Goal: Task Accomplishment & Management: Manage account settings

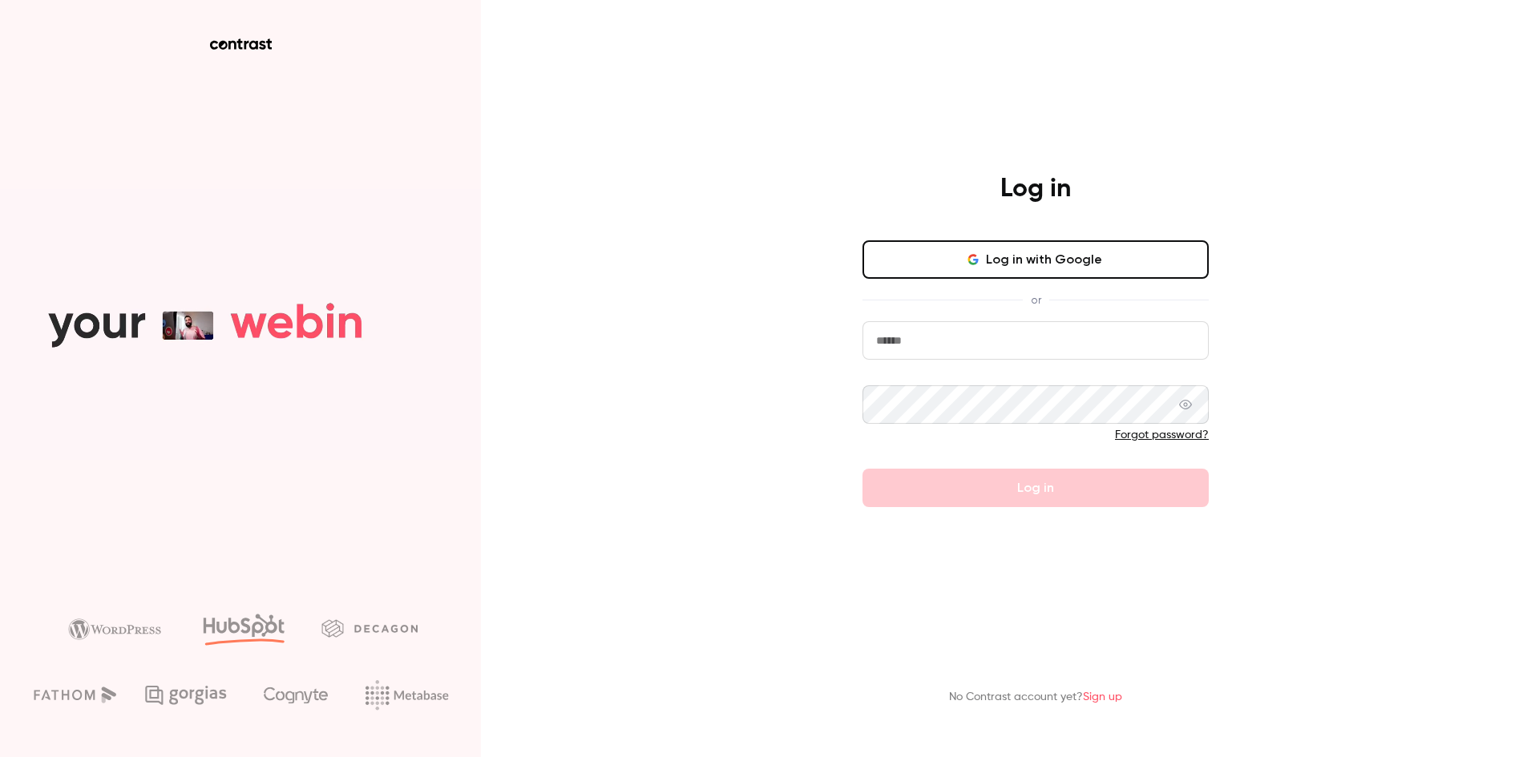
type input "**********"
click at [1008, 424] on div at bounding box center [1035, 419] width 346 height 67
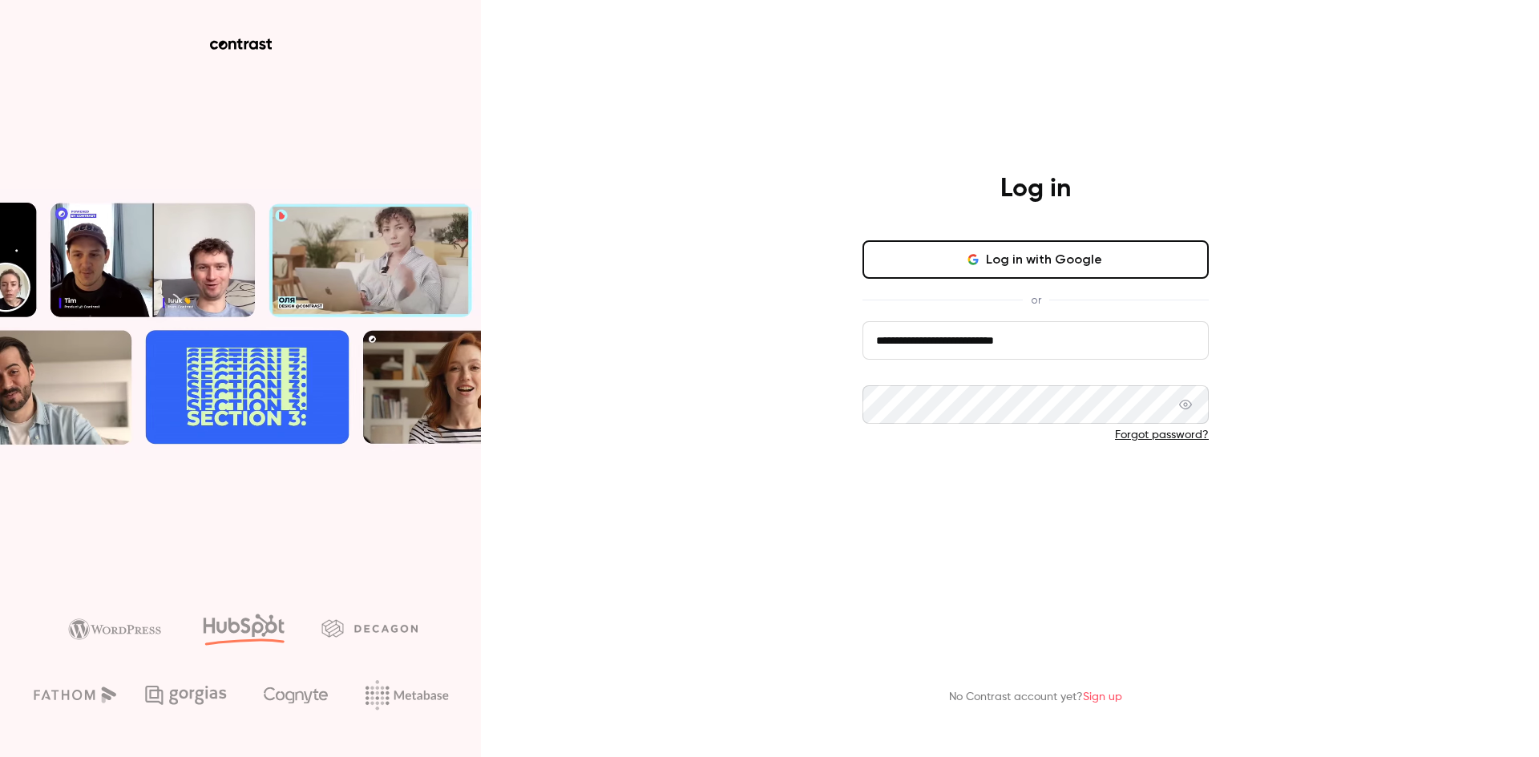
click at [1003, 486] on button "Log in" at bounding box center [1035, 488] width 346 height 38
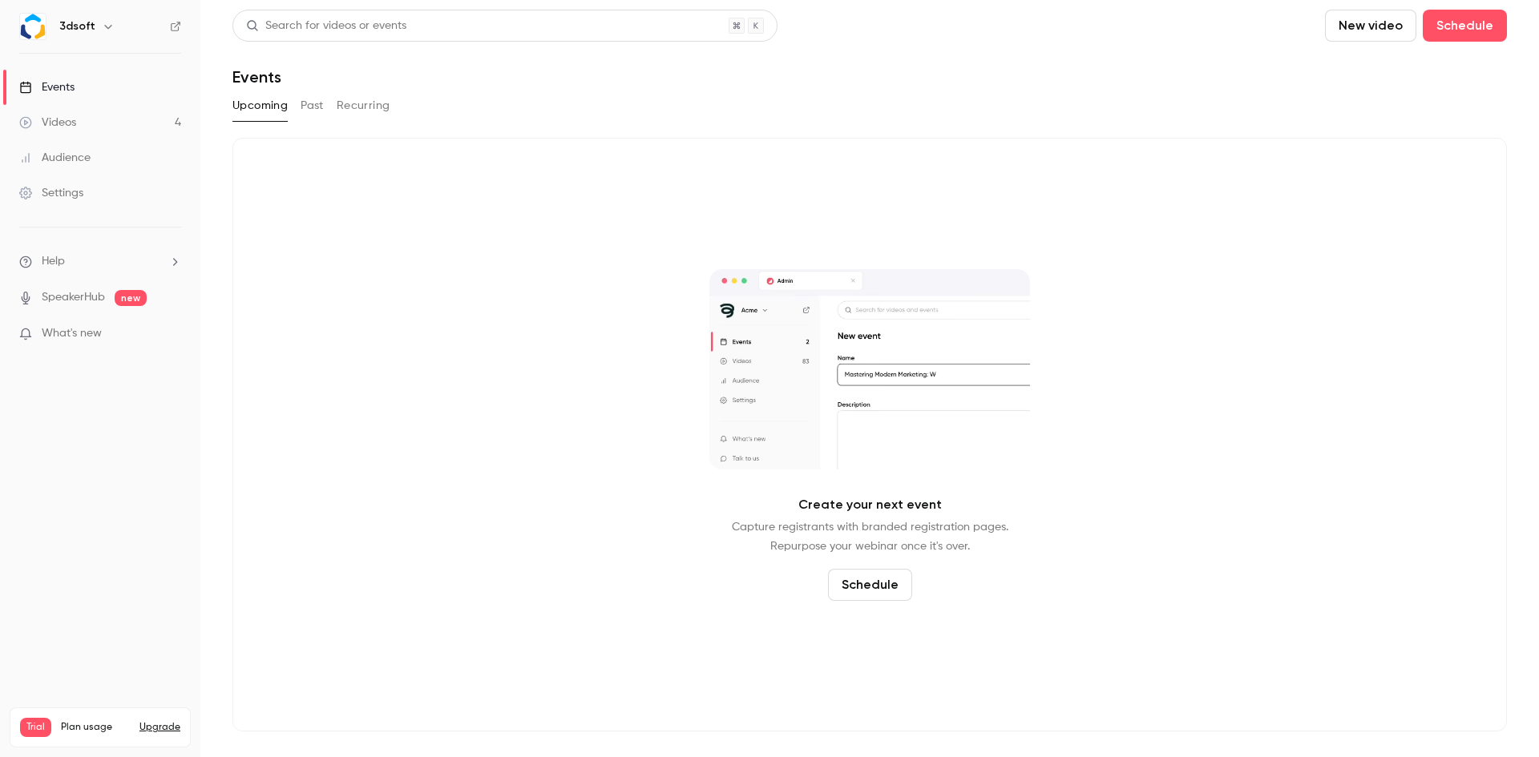
click at [97, 153] on link "Audience" at bounding box center [100, 157] width 200 height 35
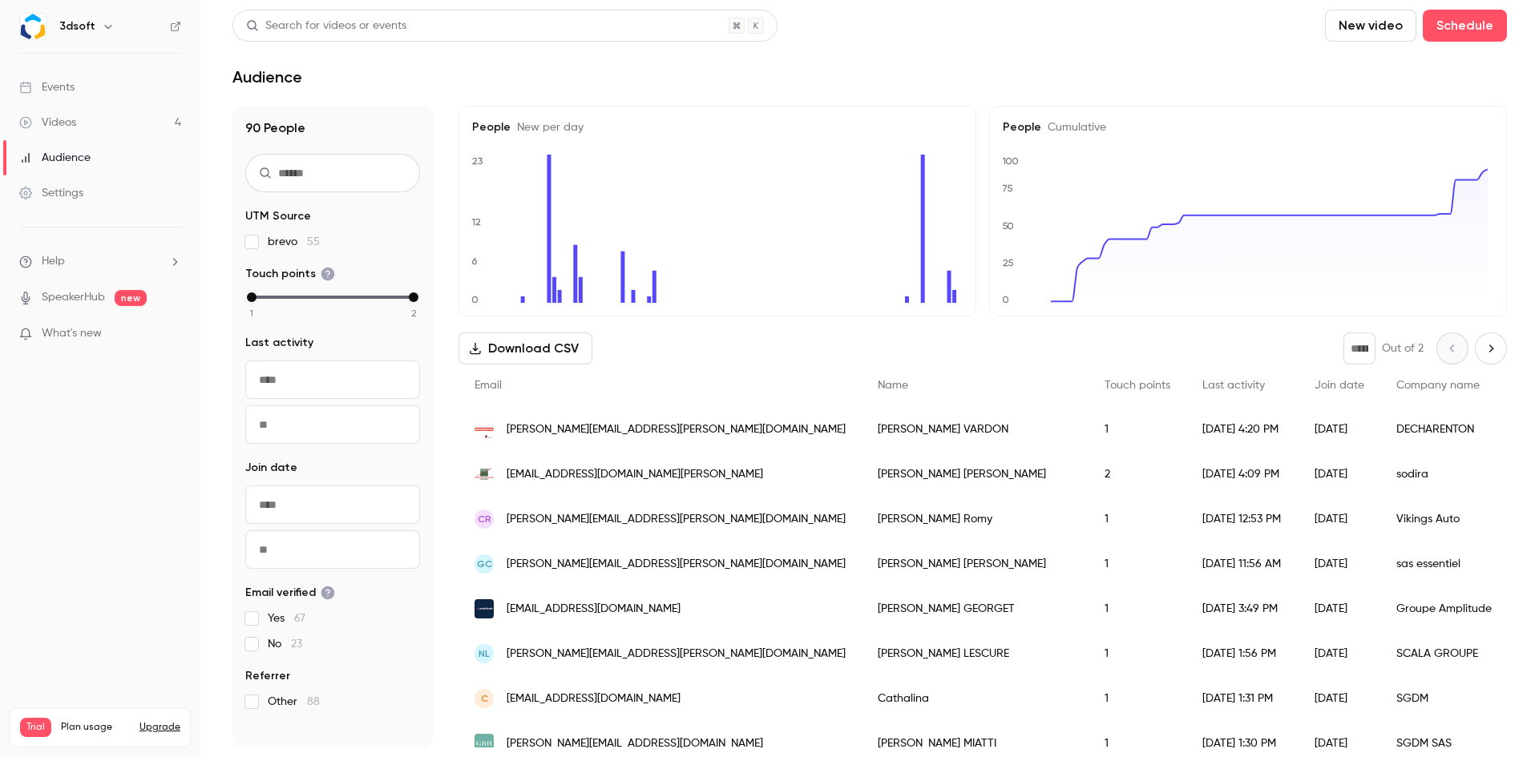
click at [75, 200] on div "Settings" at bounding box center [51, 193] width 64 height 16
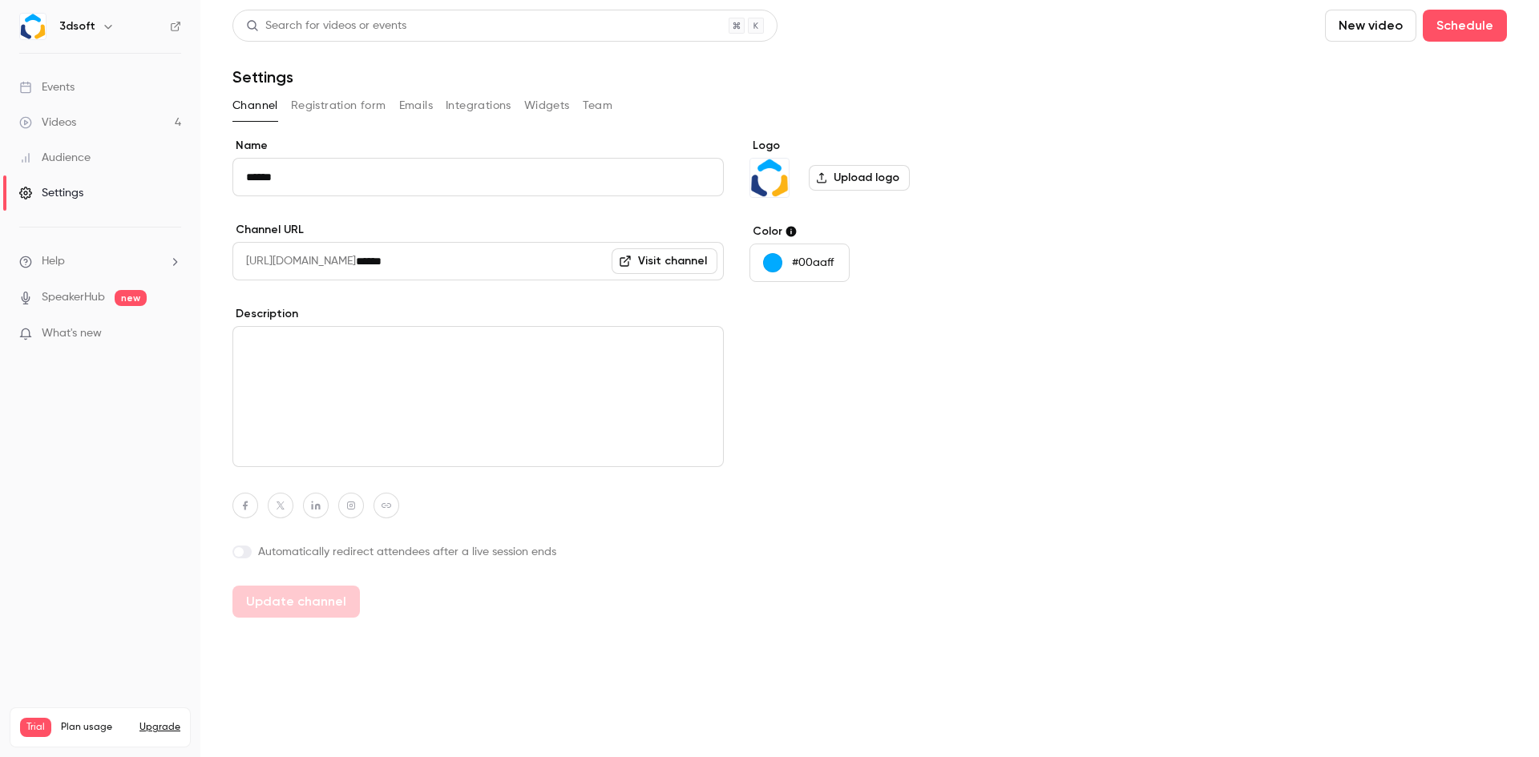
click at [75, 88] on link "Events" at bounding box center [100, 87] width 200 height 35
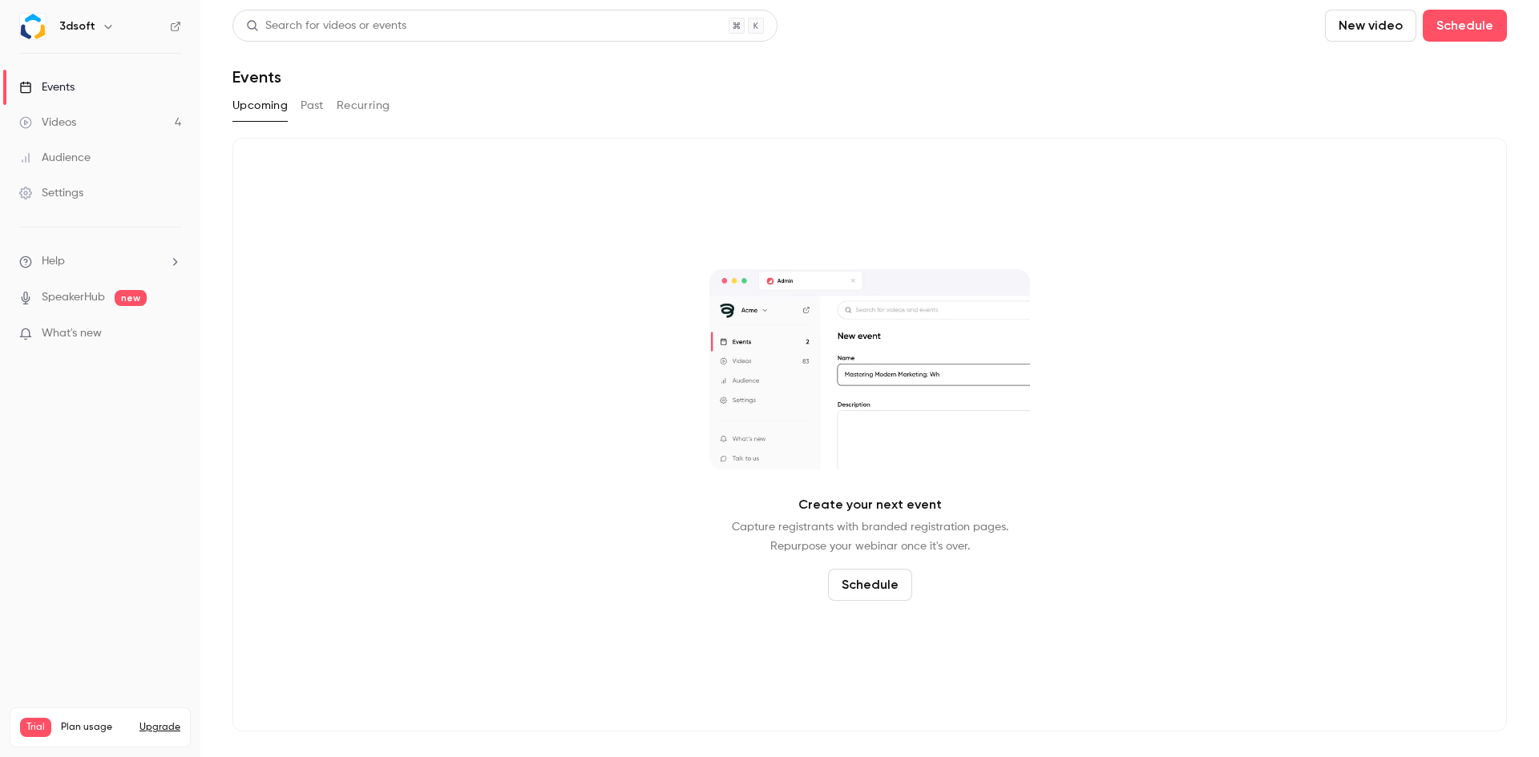
click at [315, 105] on button "Past" at bounding box center [312, 106] width 23 height 26
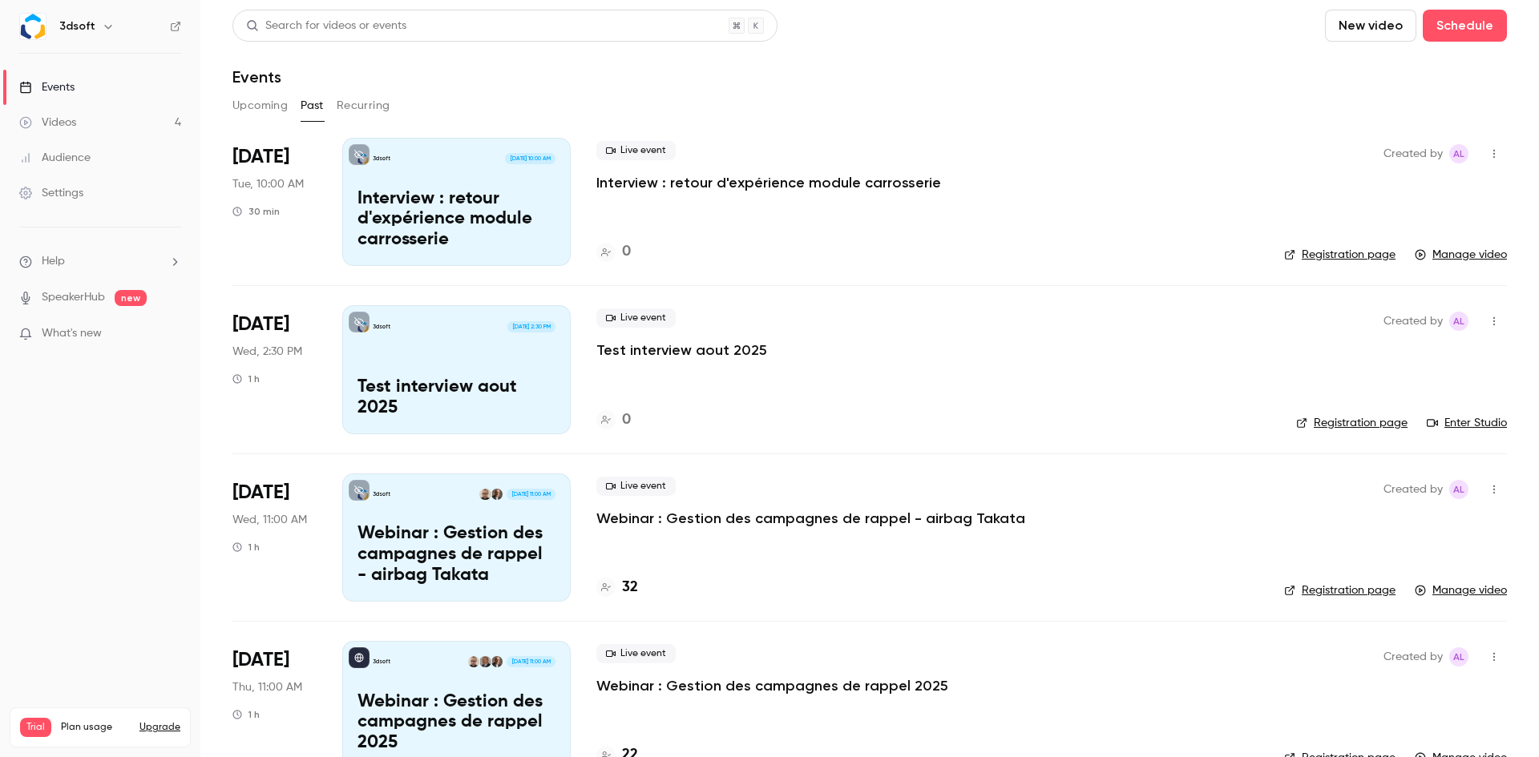
click at [361, 109] on button "Recurring" at bounding box center [364, 106] width 54 height 26
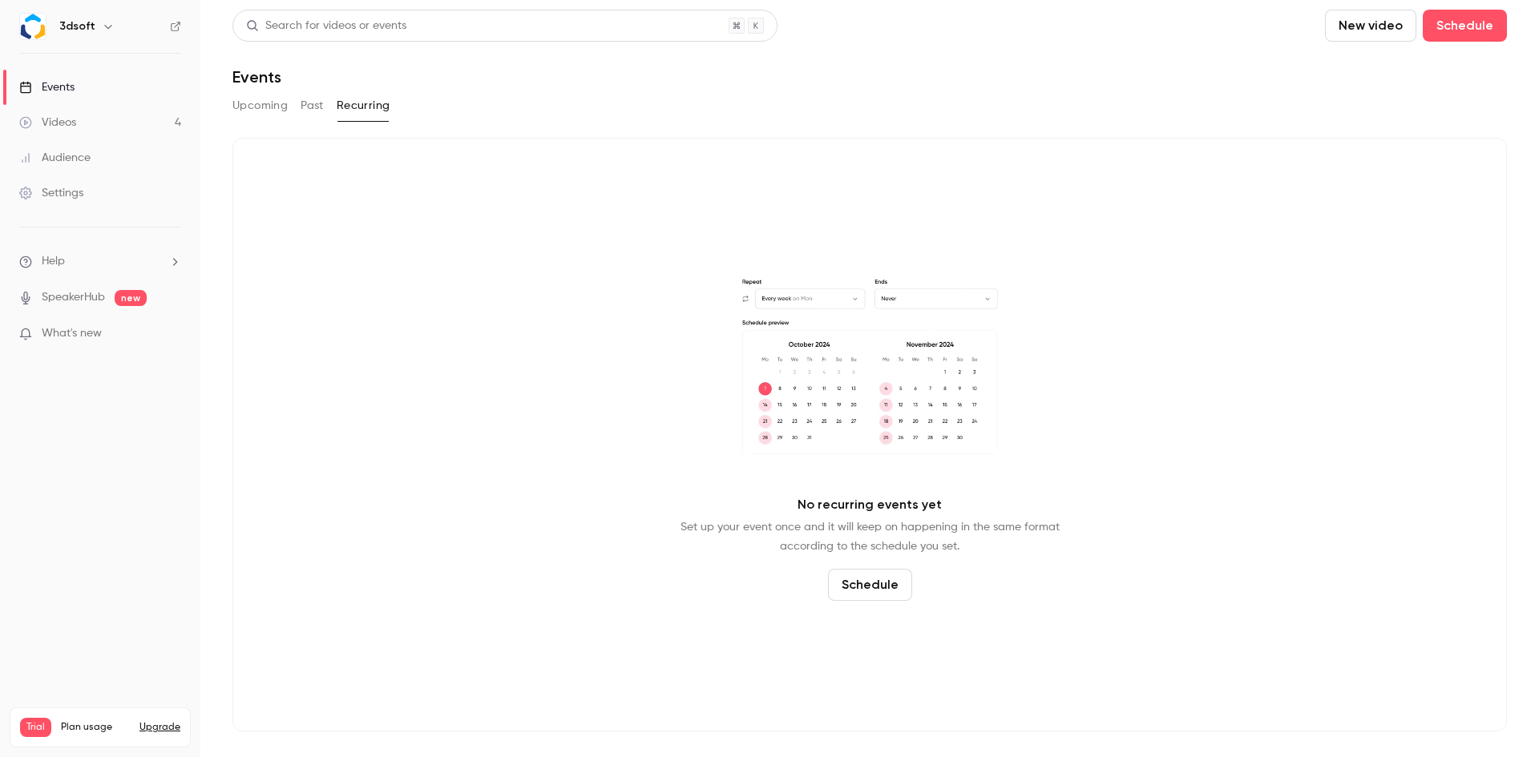
click at [252, 111] on button "Upcoming" at bounding box center [259, 106] width 55 height 26
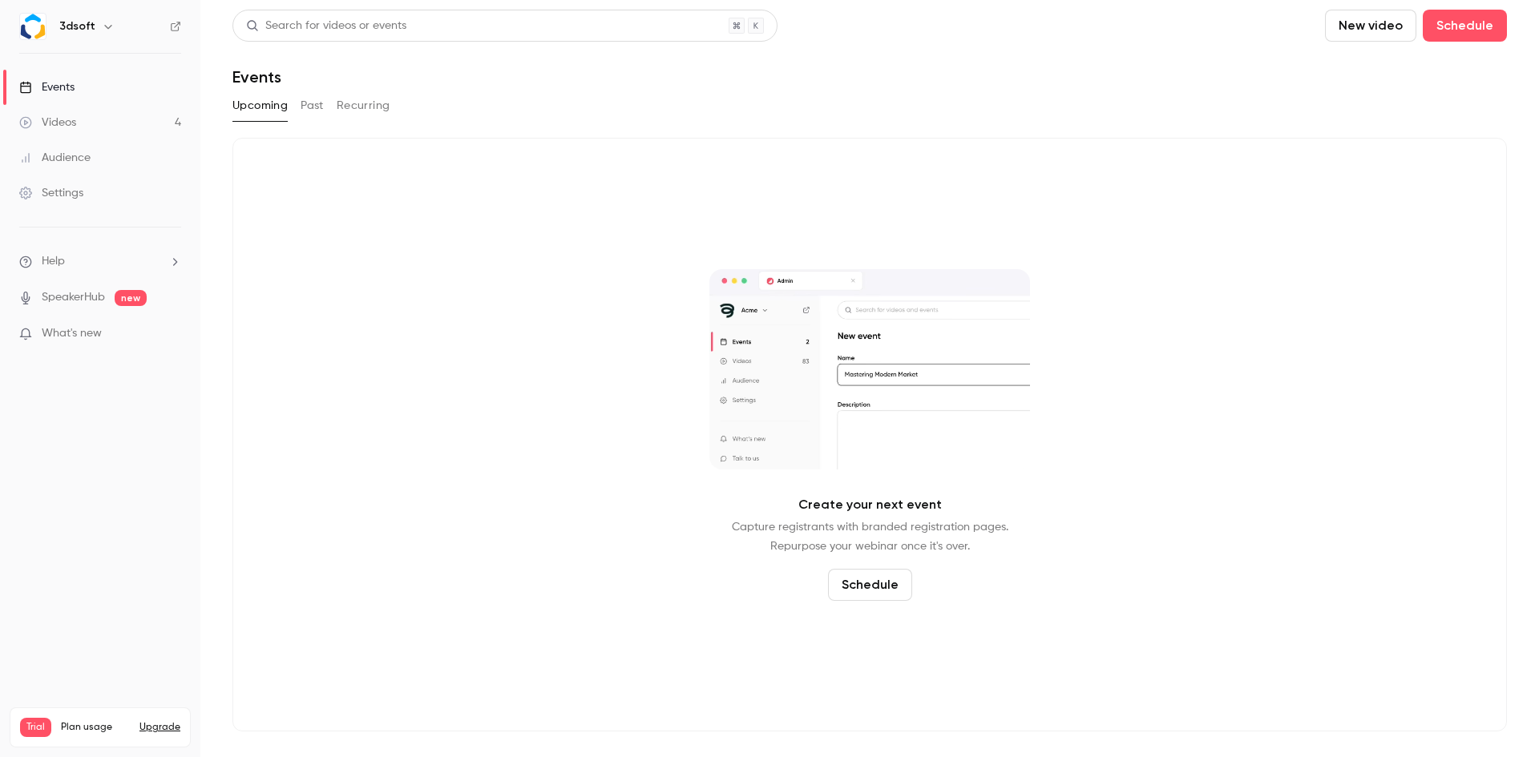
click at [321, 110] on button "Past" at bounding box center [312, 106] width 23 height 26
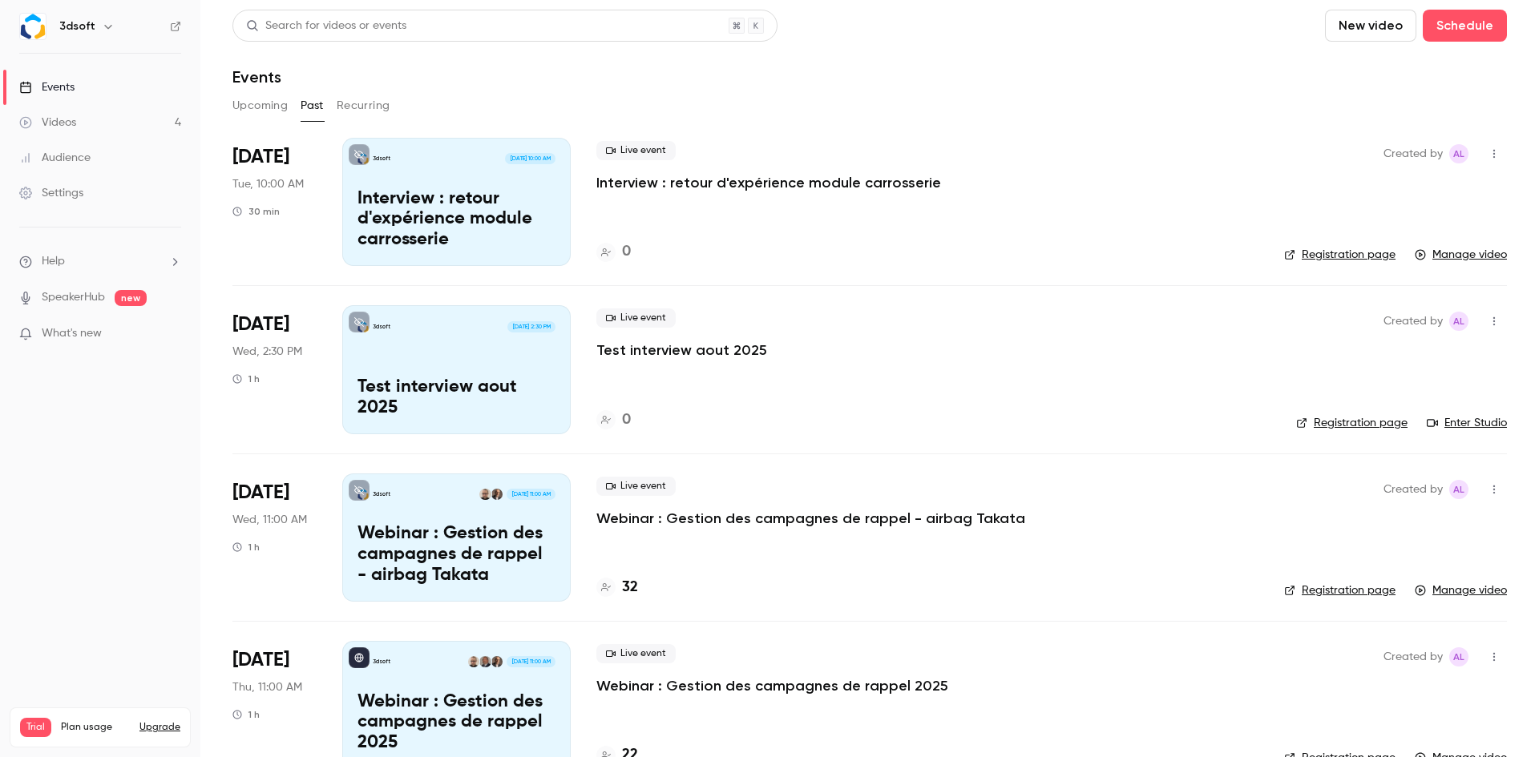
click at [372, 106] on button "Recurring" at bounding box center [364, 106] width 54 height 26
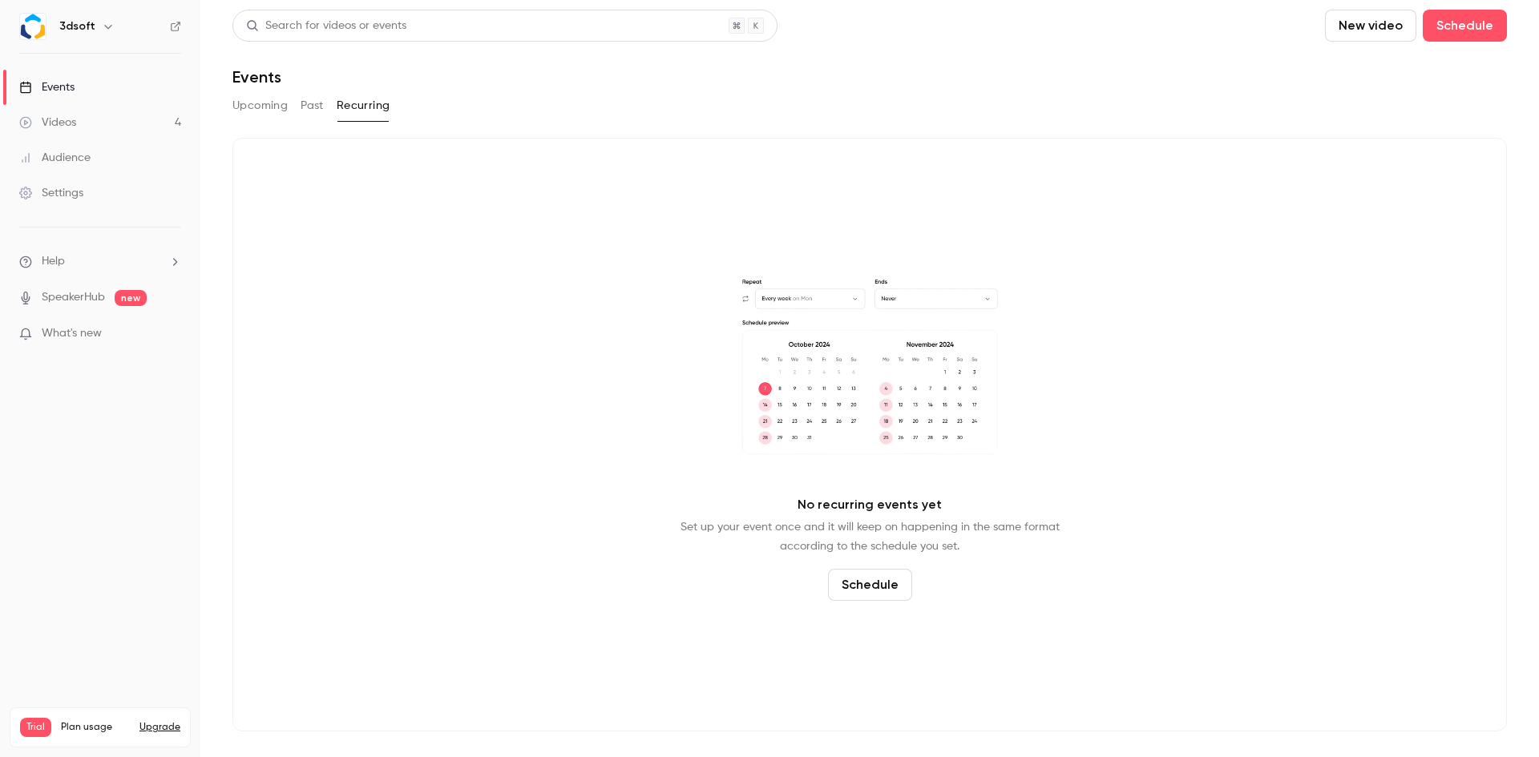
click at [104, 29] on icon "button" at bounding box center [108, 26] width 13 height 13
click at [95, 228] on div "Log out" at bounding box center [150, 233] width 183 height 16
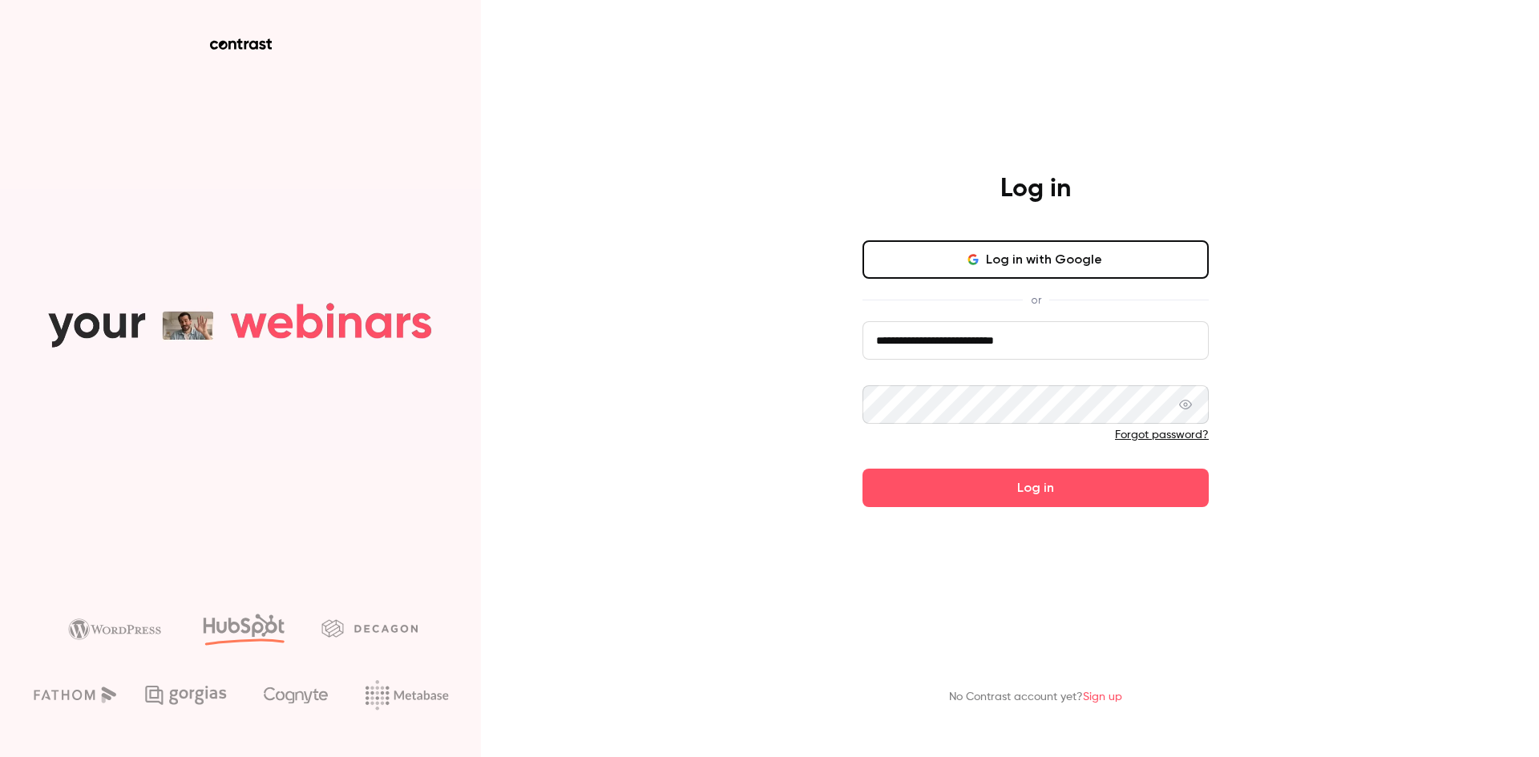
click at [939, 340] on input "**********" at bounding box center [1035, 340] width 346 height 38
type input "**********"
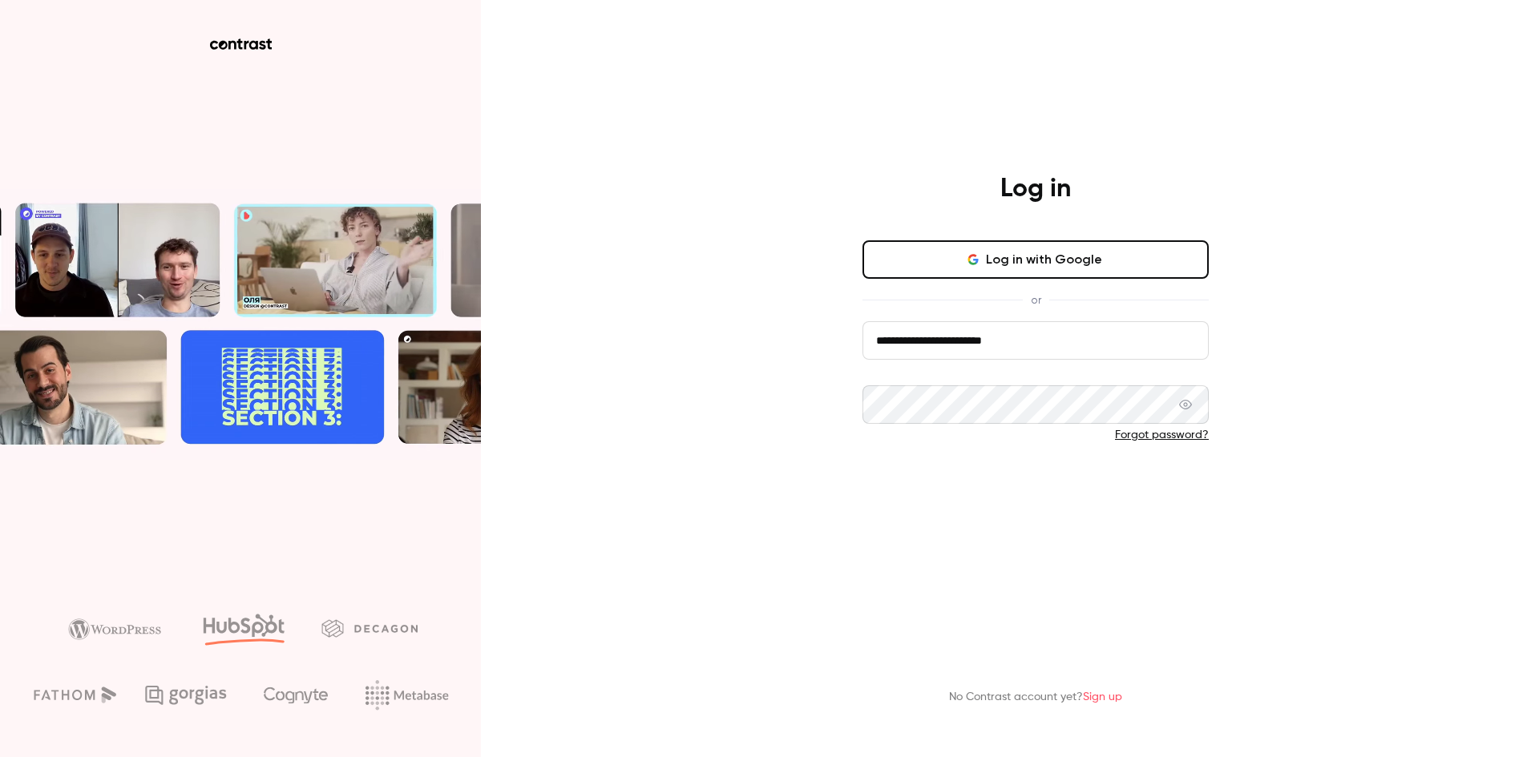
click at [1072, 478] on button "Log in" at bounding box center [1035, 488] width 346 height 38
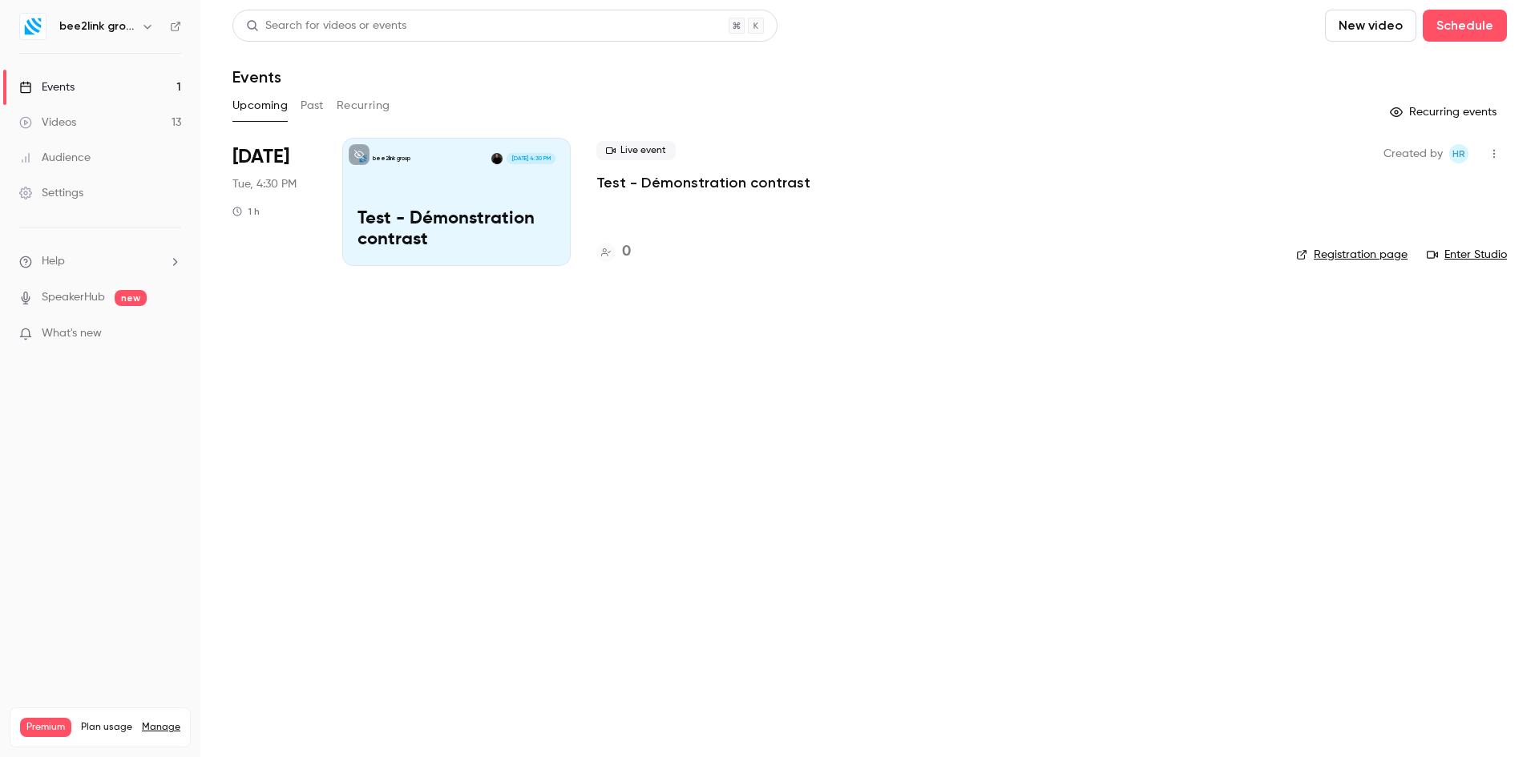
click at [471, 220] on p "Test - Démonstration contrast" at bounding box center [456, 230] width 198 height 42
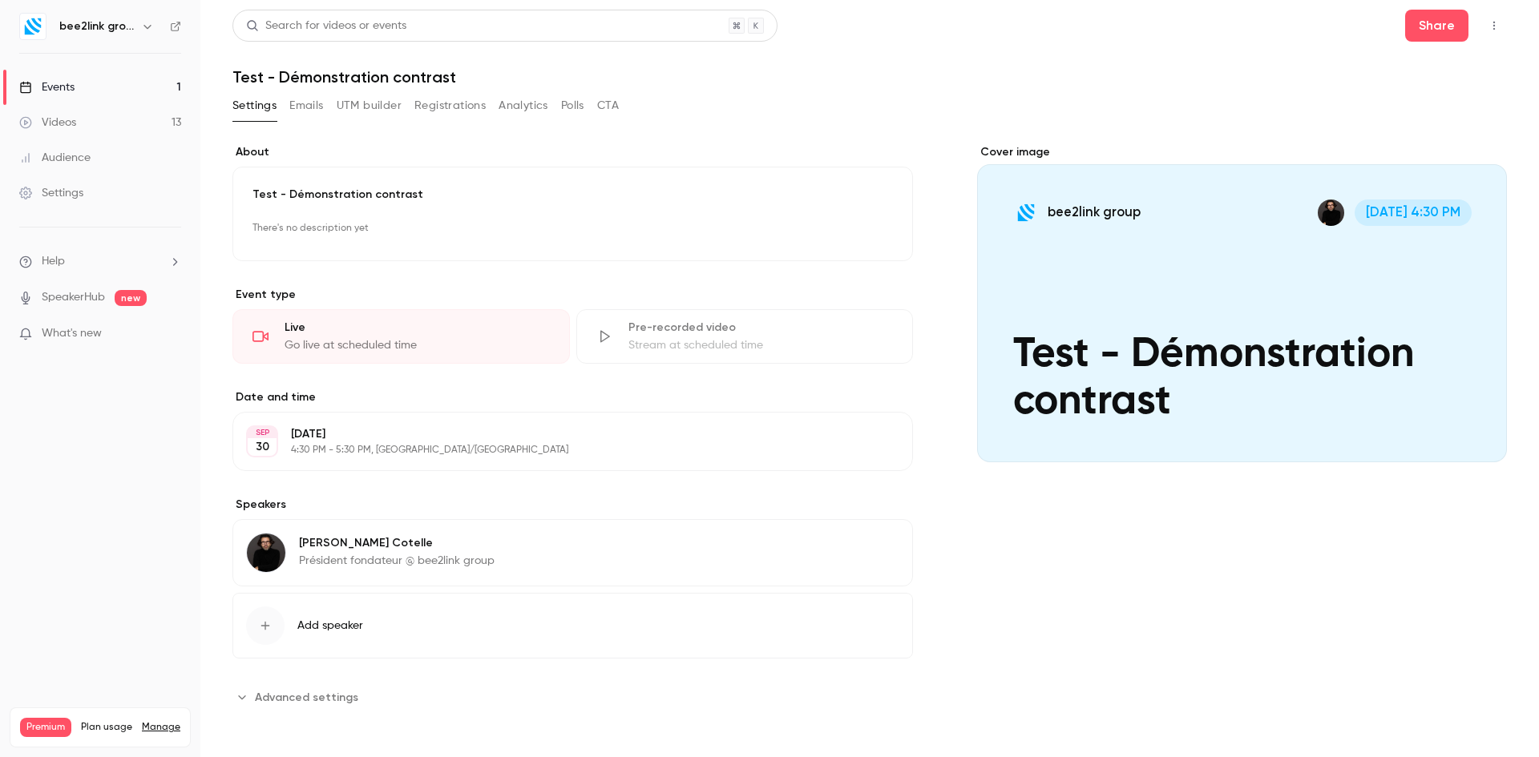
click at [132, 85] on link "Events 1" at bounding box center [100, 87] width 200 height 35
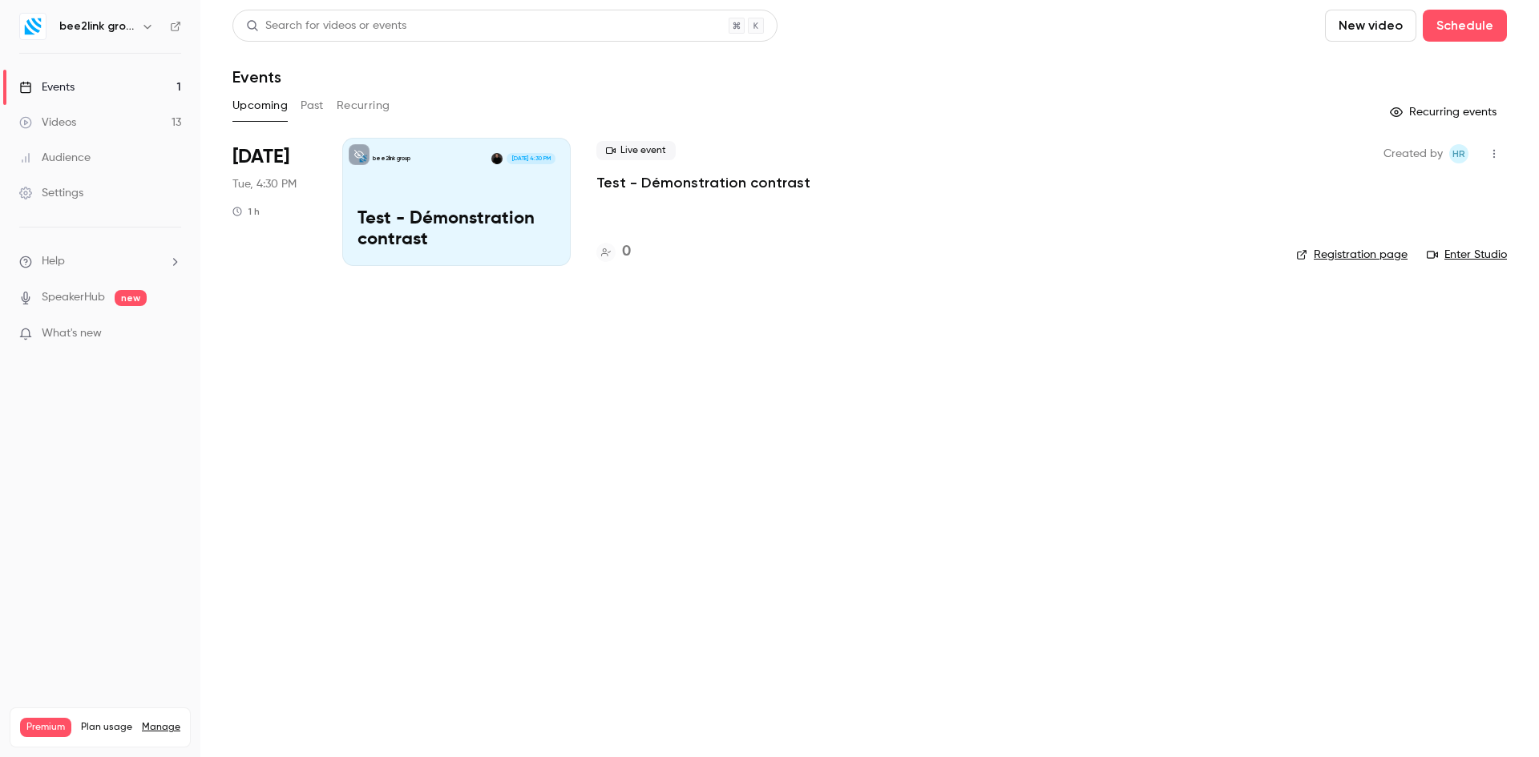
click at [312, 105] on button "Past" at bounding box center [312, 106] width 23 height 26
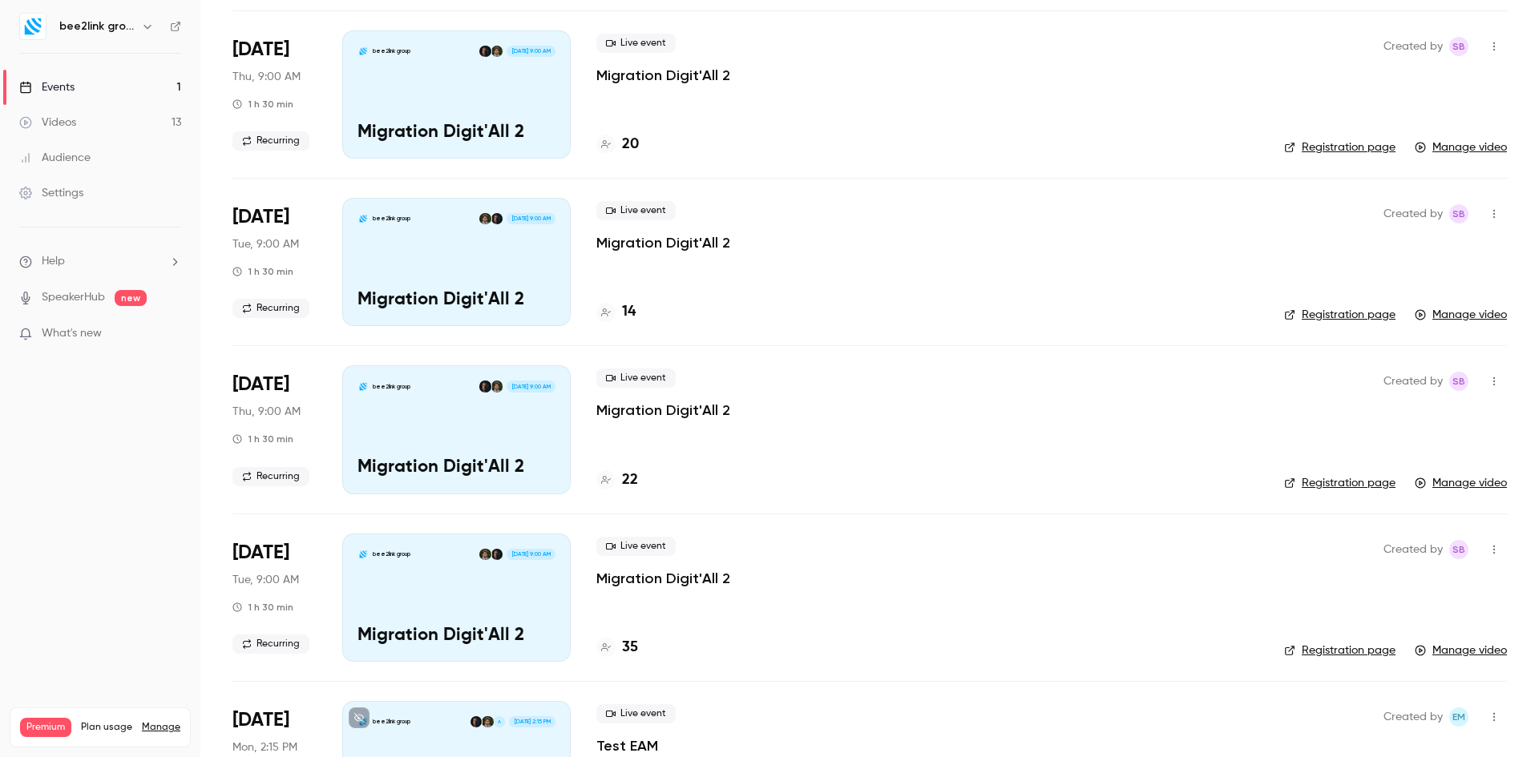
scroll to position [3732, 0]
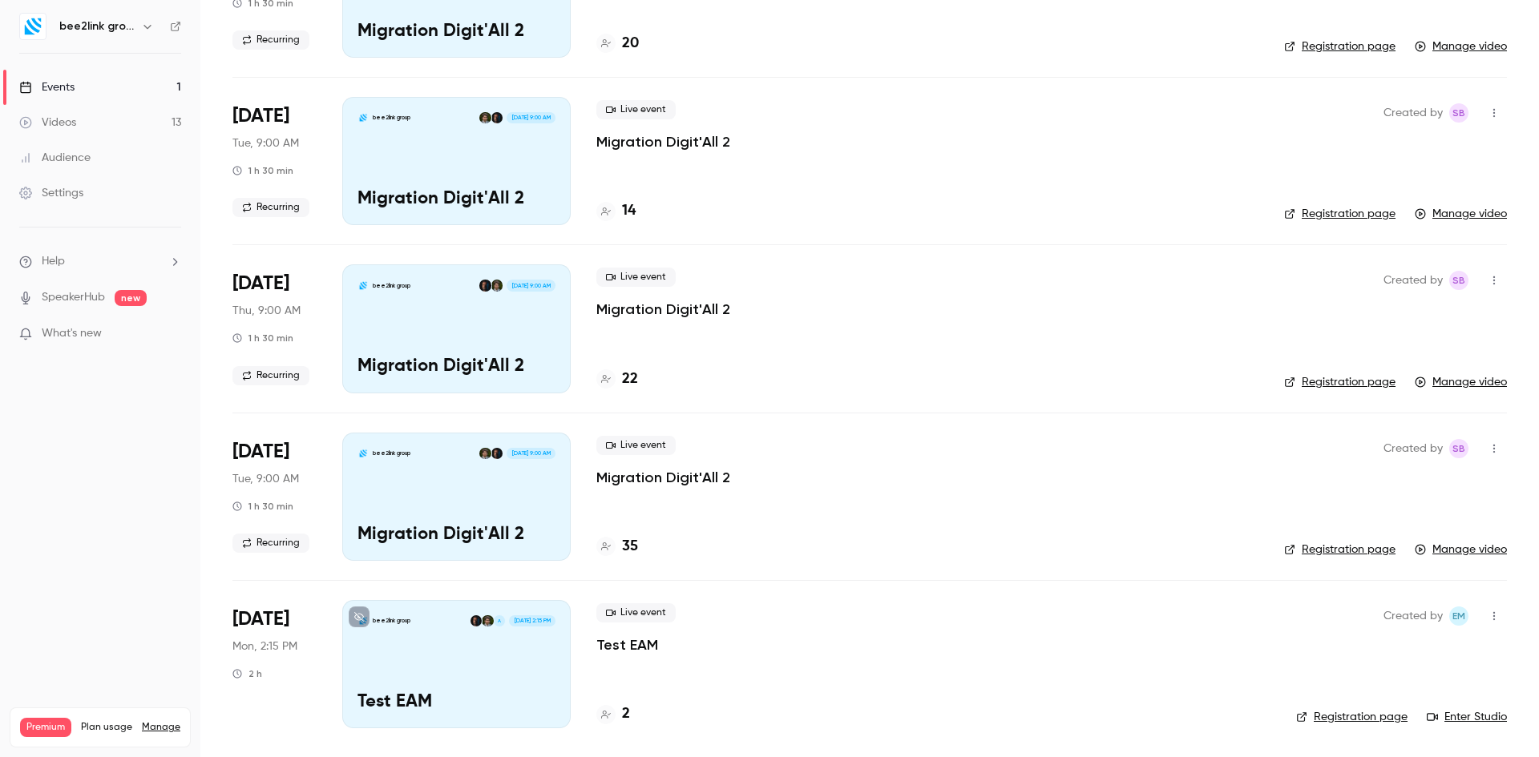
click at [527, 664] on div "bee2link group A Mar 24, 2:15 PM Test EAM" at bounding box center [456, 664] width 228 height 128
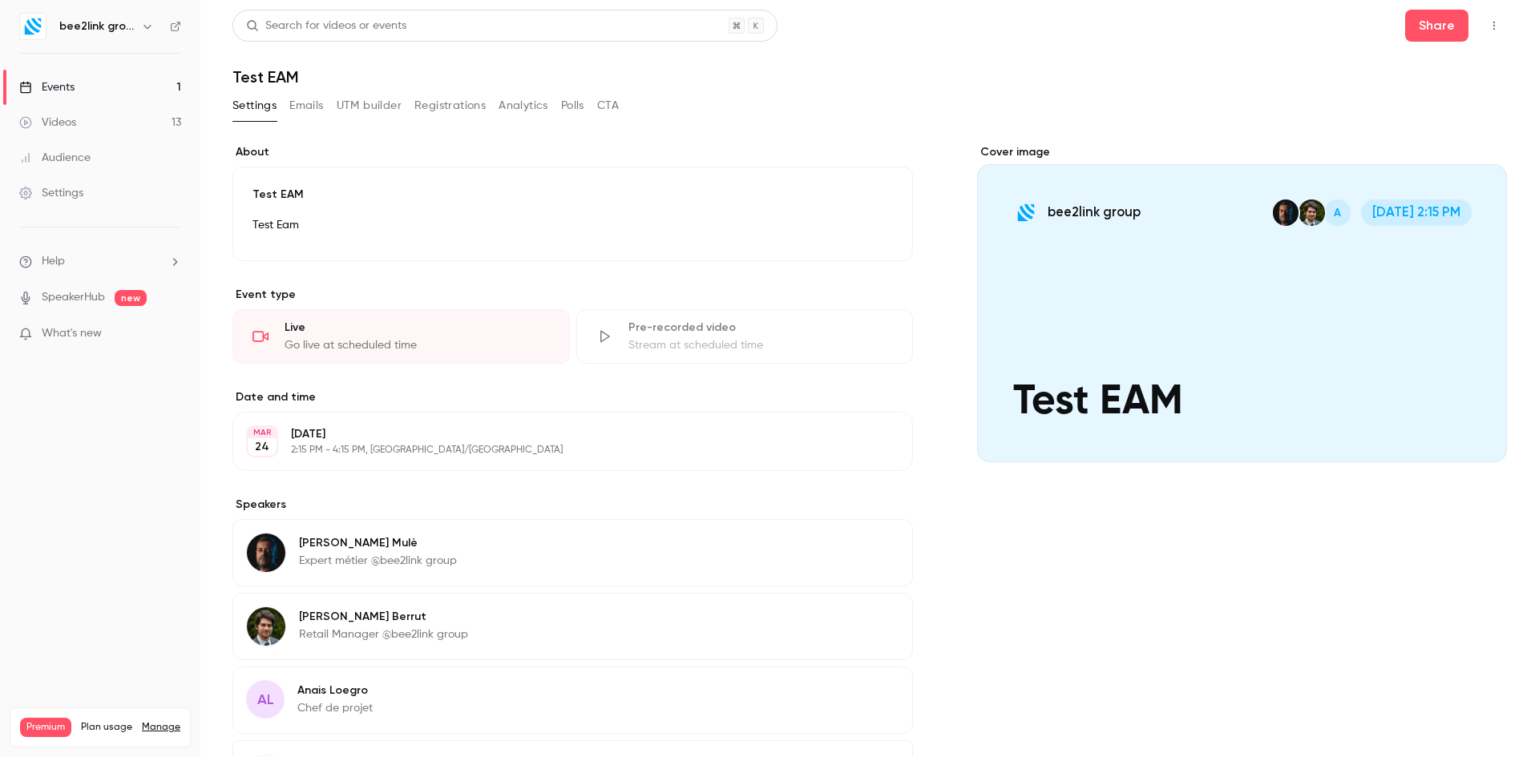
click at [80, 88] on link "Events 1" at bounding box center [100, 87] width 200 height 35
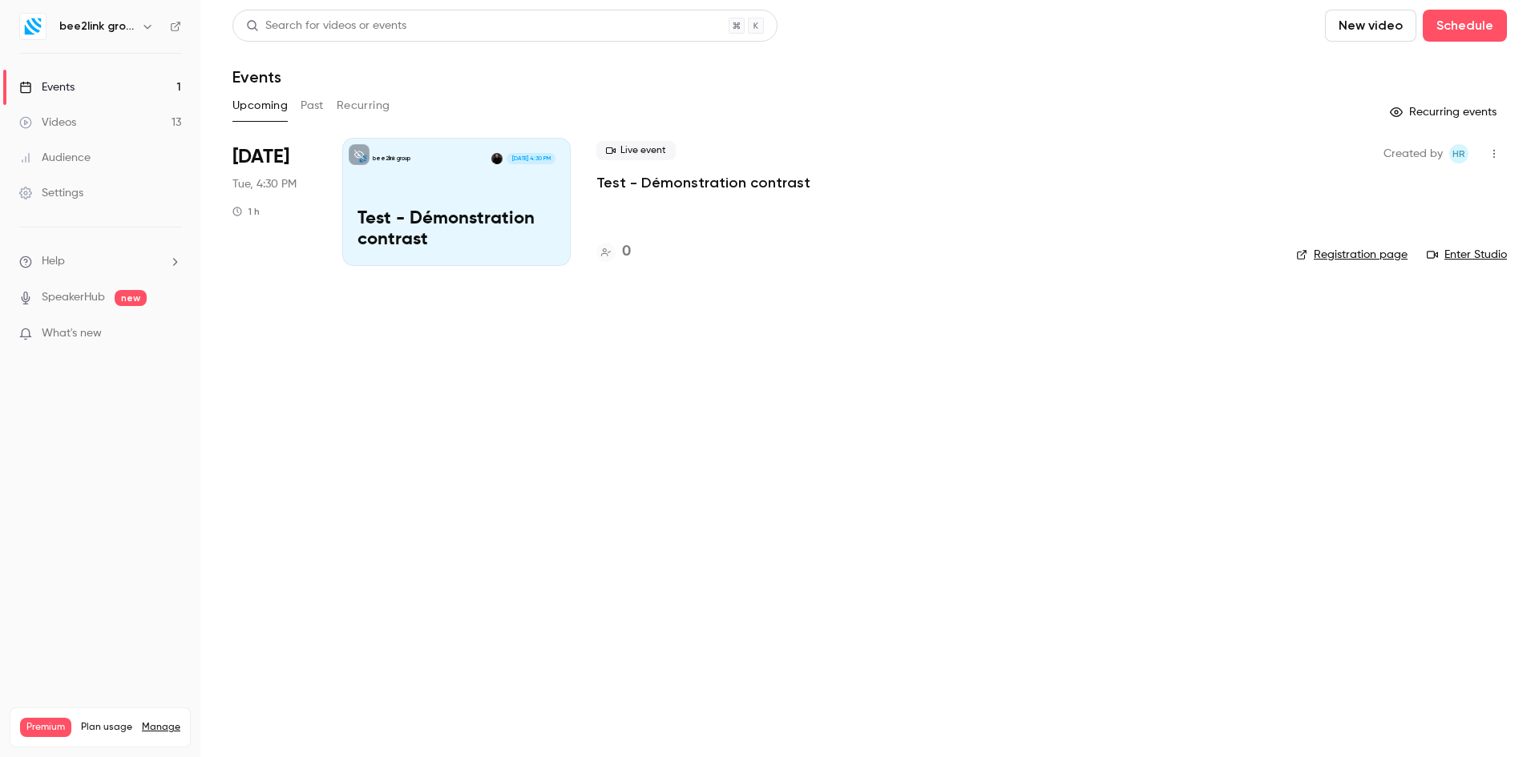
click at [32, 26] on img at bounding box center [33, 27] width 26 height 26
click at [56, 91] on div "Events" at bounding box center [46, 87] width 55 height 16
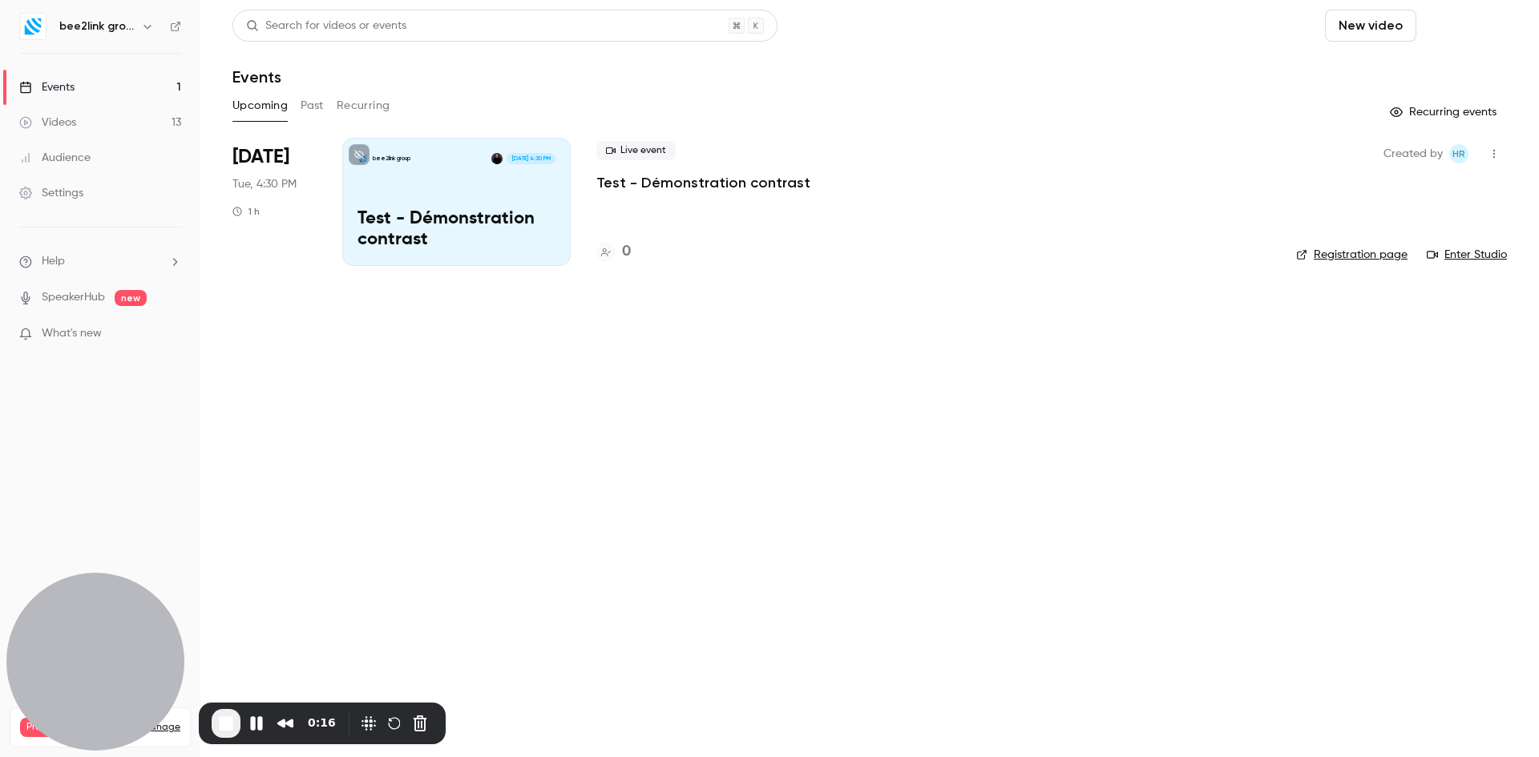
click at [1467, 29] on button "Schedule" at bounding box center [1465, 26] width 84 height 32
click at [1444, 63] on div "One time event" at bounding box center [1432, 70] width 122 height 16
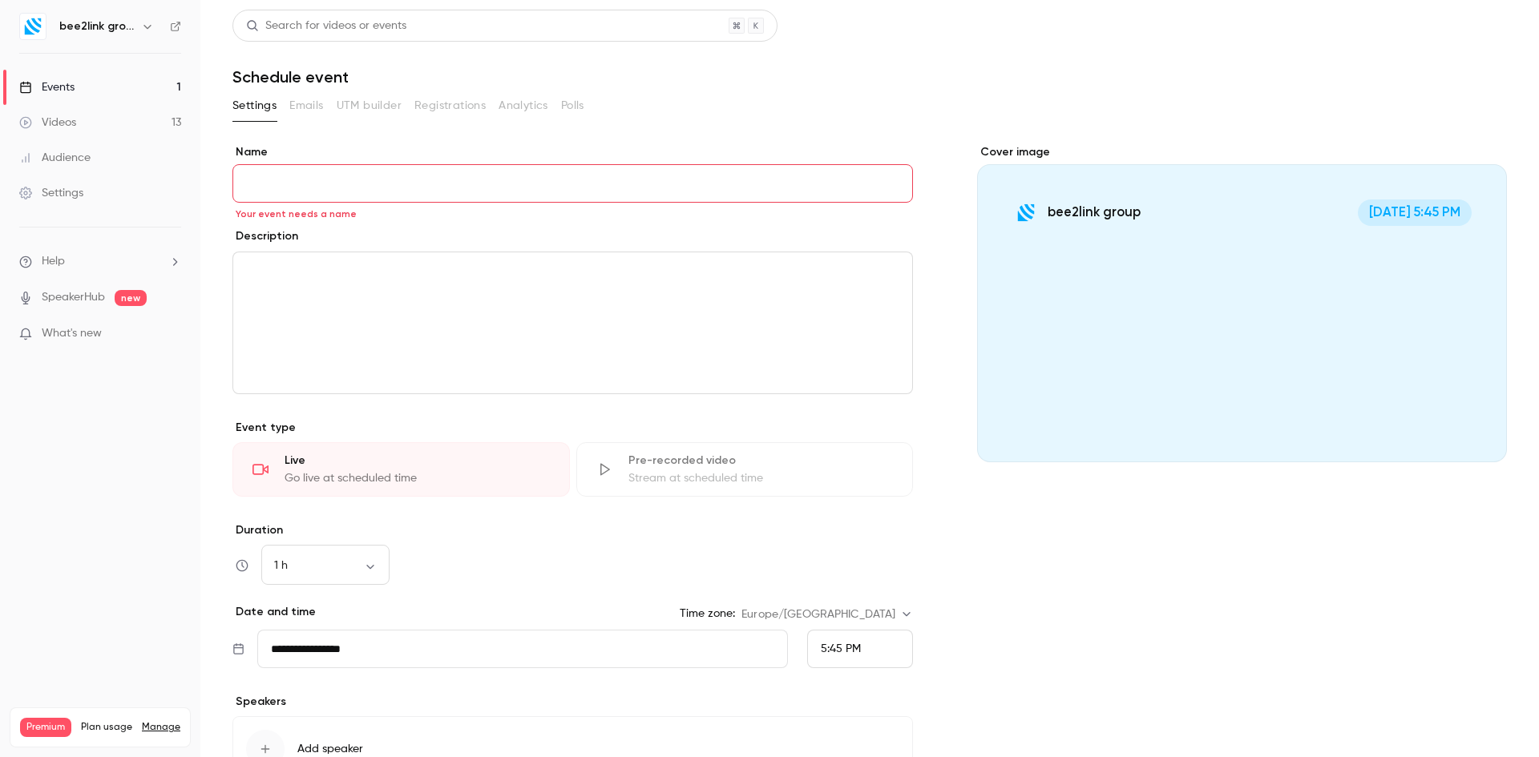
click at [99, 88] on link "Events 1" at bounding box center [100, 87] width 200 height 35
